Goal: Find contact information: Find contact information

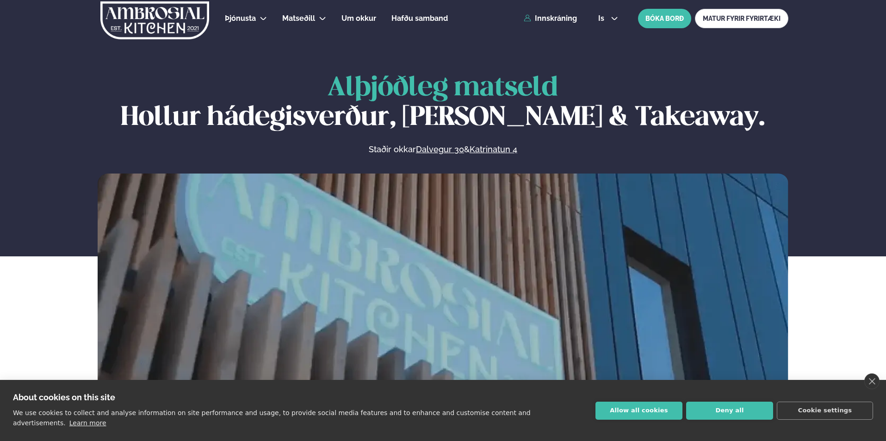
drag, startPoint x: 438, startPoint y: 267, endPoint x: 636, endPoint y: 413, distance: 246.1
click at [636, 413] on button "Allow all cookies" at bounding box center [639, 411] width 87 height 18
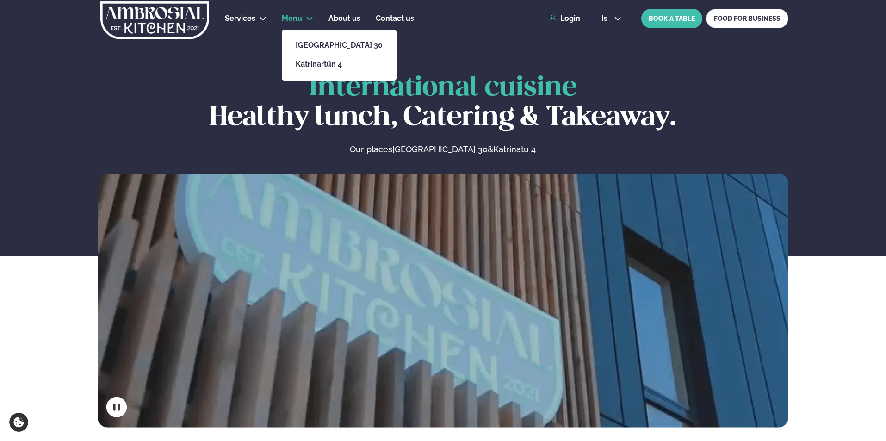
click at [294, 19] on font "Menu" at bounding box center [292, 18] width 20 height 9
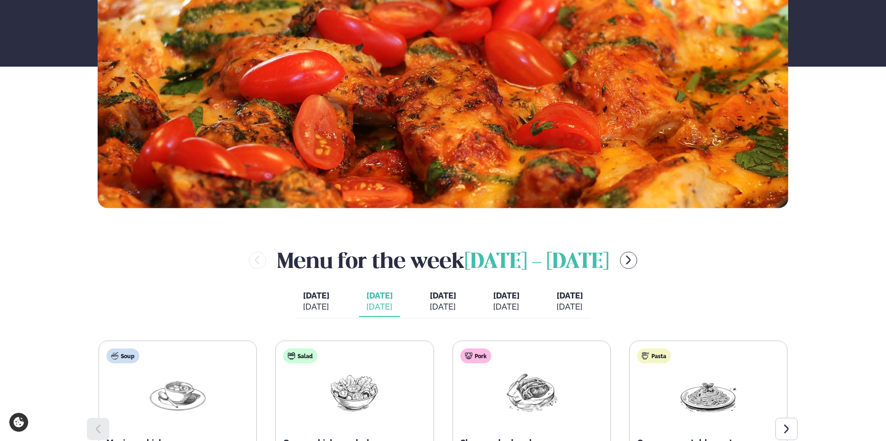
scroll to position [198, 0]
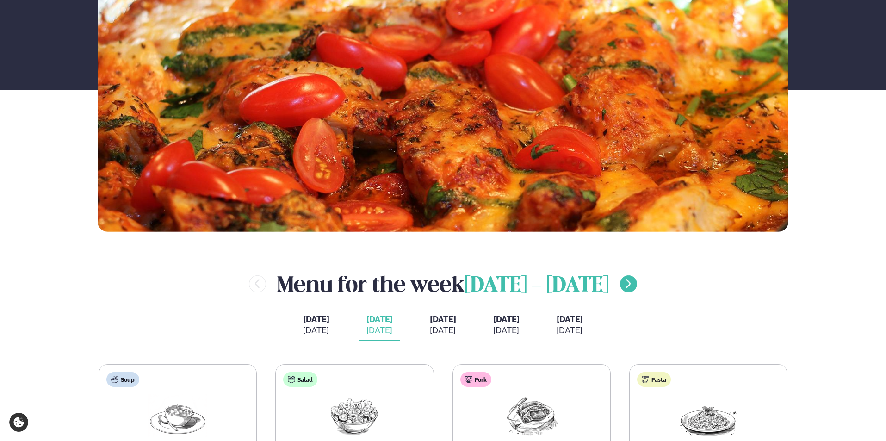
click at [627, 278] on icon "menu-btn-right" at bounding box center [628, 283] width 11 height 11
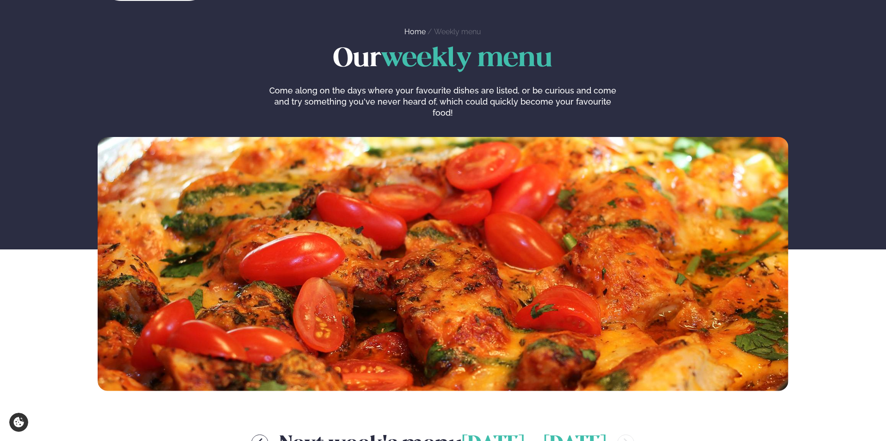
scroll to position [0, 0]
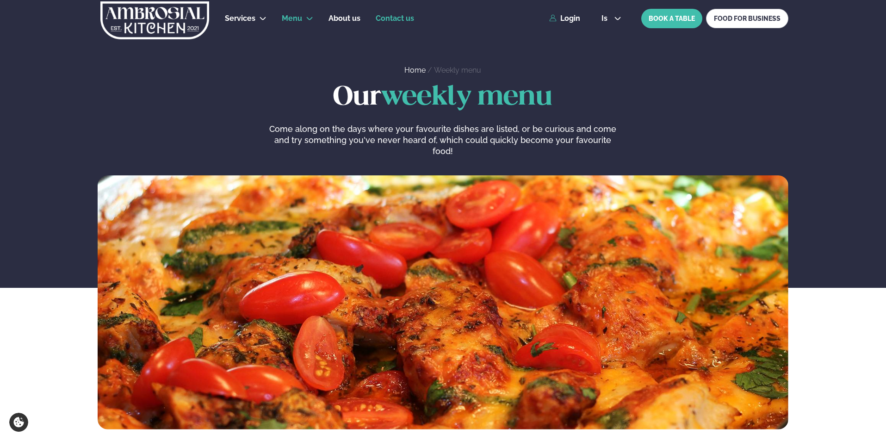
click at [390, 15] on font "Contact us" at bounding box center [395, 18] width 38 height 9
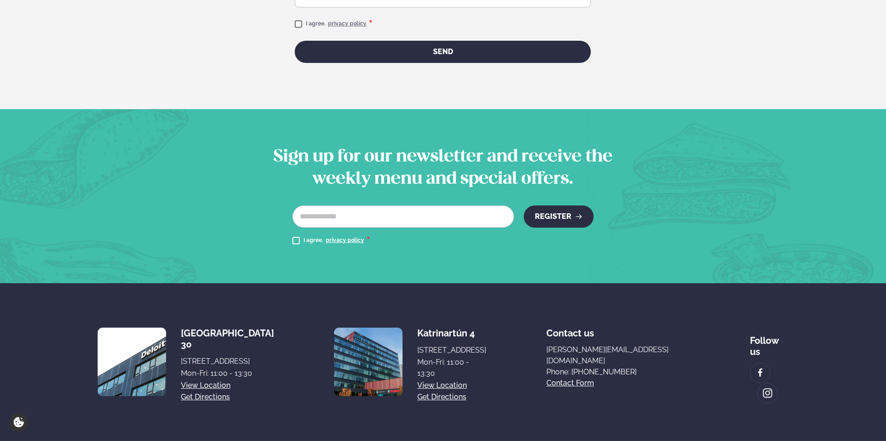
scroll to position [646, 0]
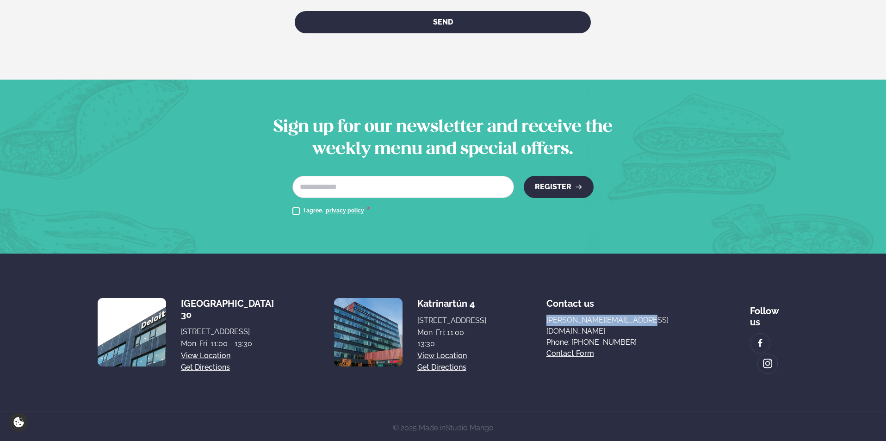
drag, startPoint x: 685, startPoint y: 322, endPoint x: 588, endPoint y: 321, distance: 97.2
click at [588, 321] on div "[STREET_ADDRESS] Mon-Fri: 11:00 - 13:30 View location Get directions Katrinartú…" at bounding box center [443, 332] width 691 height 83
copy link "[PERSON_NAME][EMAIL_ADDRESS][DOMAIN_NAME]"
